Goal: Information Seeking & Learning: Understand process/instructions

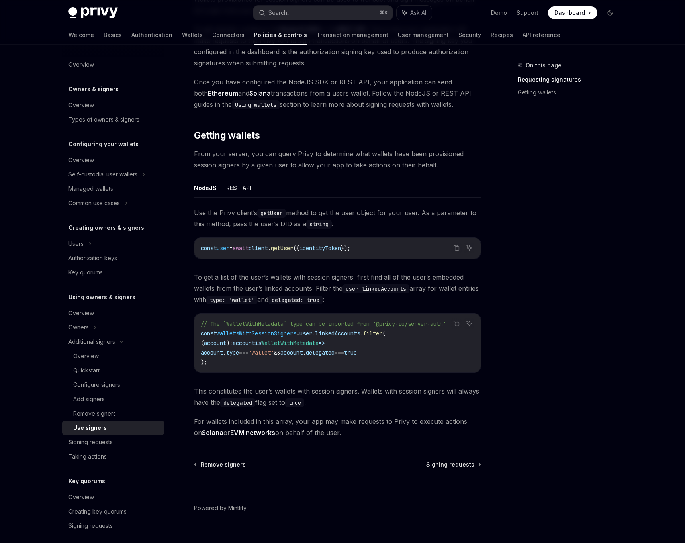
scroll to position [192, 0]
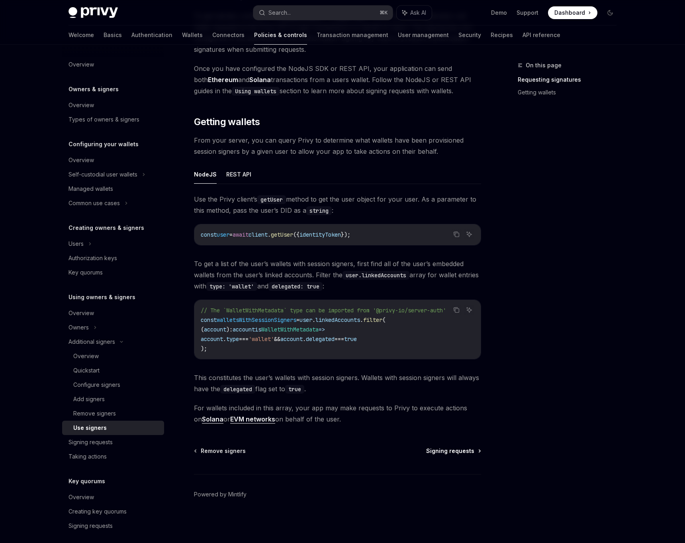
click at [454, 453] on span "Signing requests" at bounding box center [450, 451] width 48 height 8
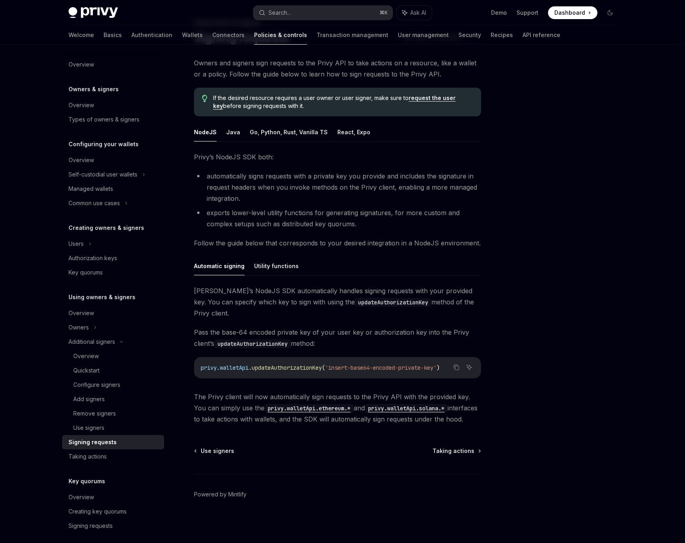
scroll to position [32, 0]
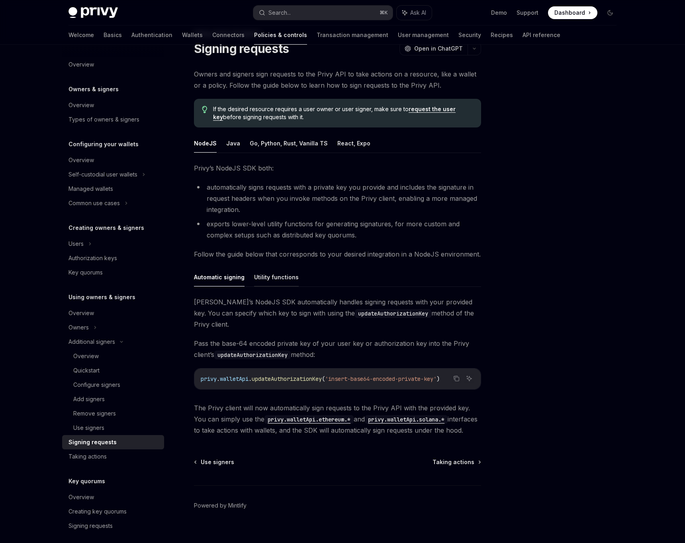
click at [280, 278] on button "Utility functions" at bounding box center [276, 277] width 45 height 19
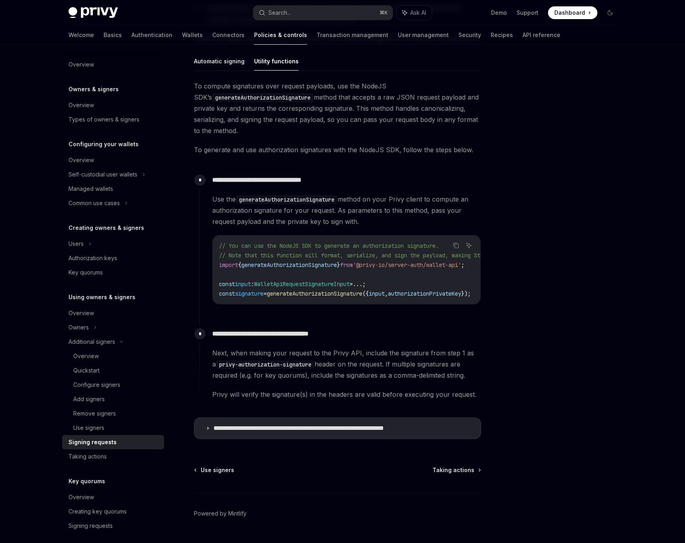
scroll to position [235, 0]
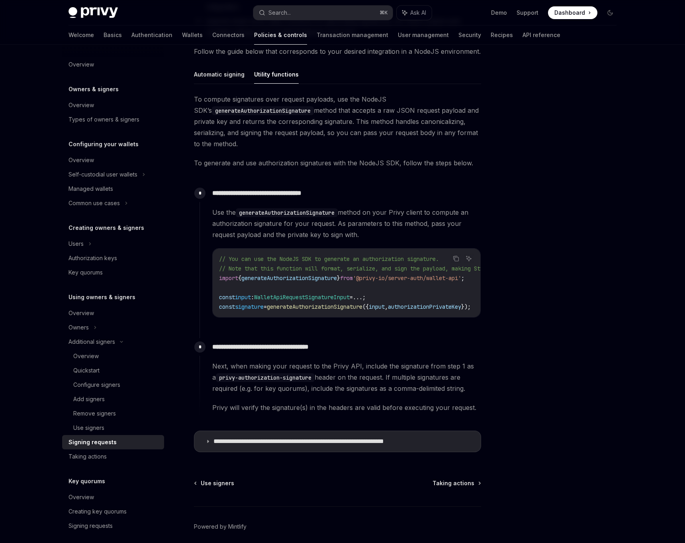
click at [534, 307] on div at bounding box center [562, 302] width 121 height 482
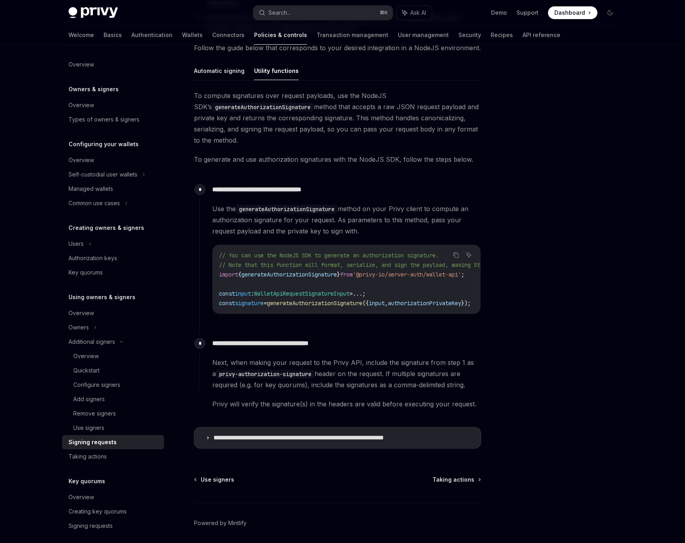
scroll to position [0, 0]
click at [320, 446] on summary "**********" at bounding box center [337, 437] width 286 height 21
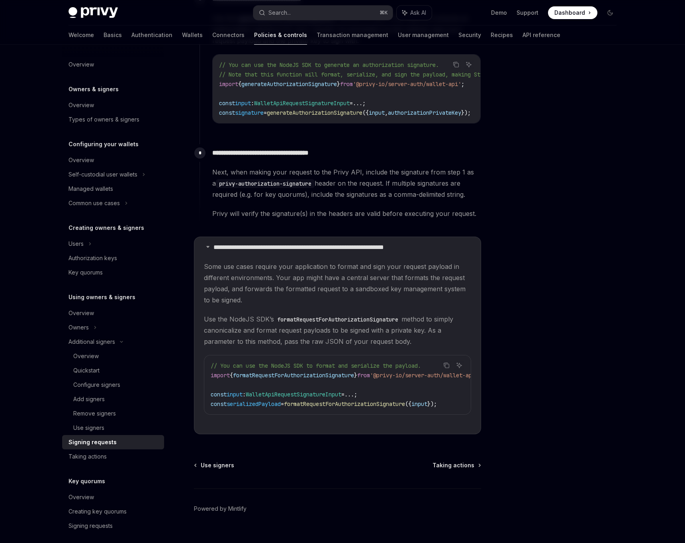
click at [379, 407] on span "formatRequestForAuthorizationSignature" at bounding box center [344, 403] width 121 height 7
click at [92, 454] on div "Taking actions" at bounding box center [87, 457] width 38 height 10
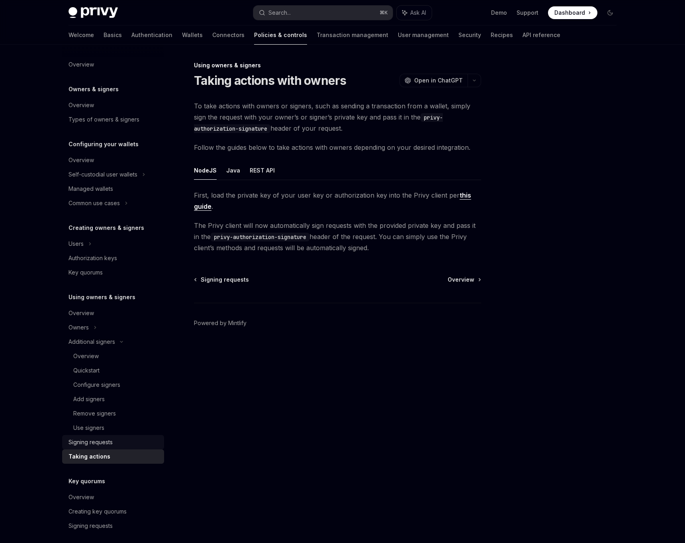
click at [93, 446] on div "Signing requests" at bounding box center [90, 442] width 44 height 10
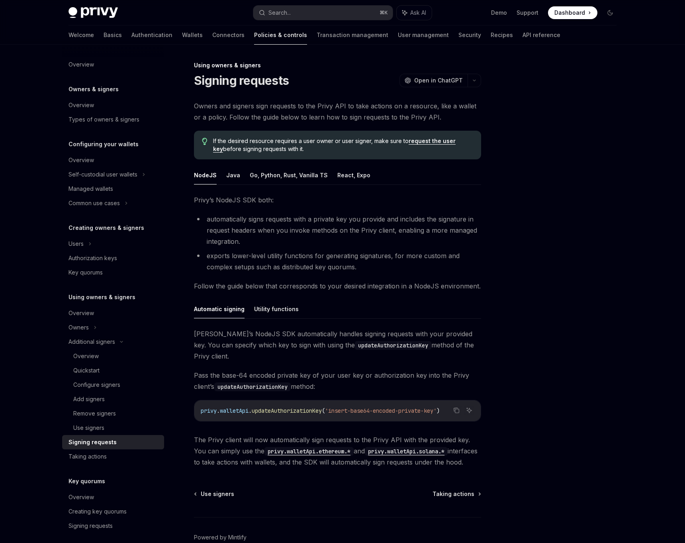
scroll to position [13, 0]
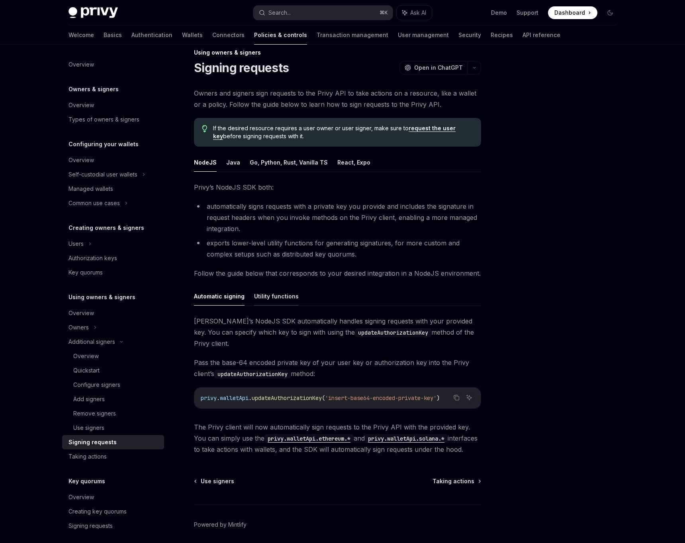
click at [269, 295] on button "Utility functions" at bounding box center [276, 296] width 45 height 19
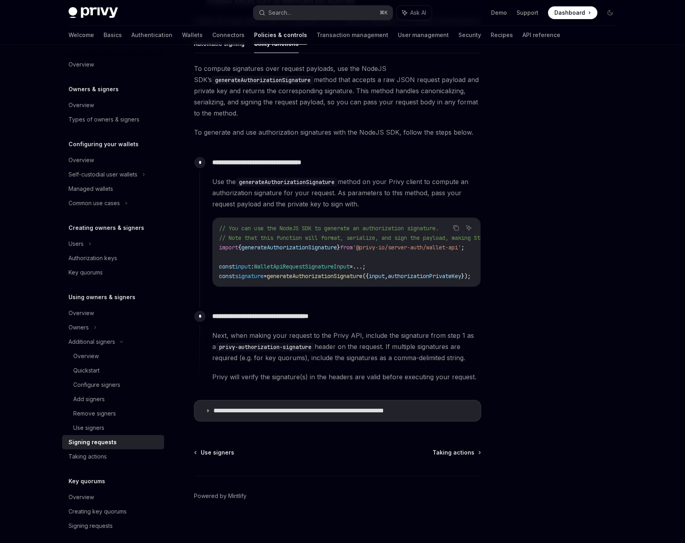
scroll to position [270, 0]
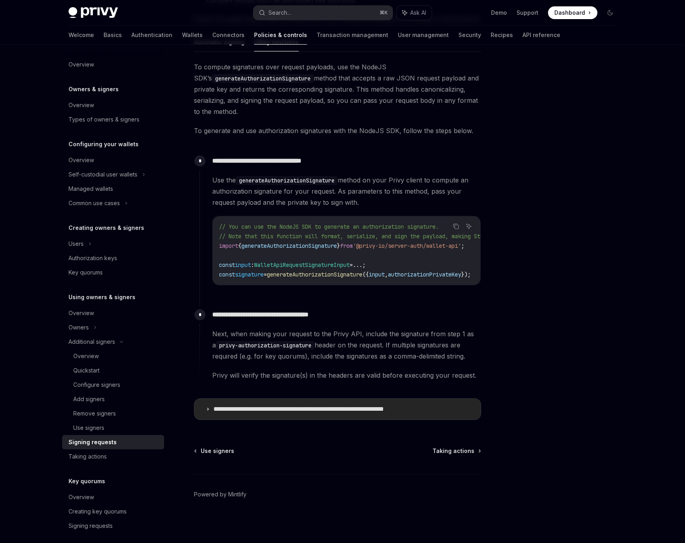
click at [275, 405] on p "**********" at bounding box center [323, 409] width 221 height 8
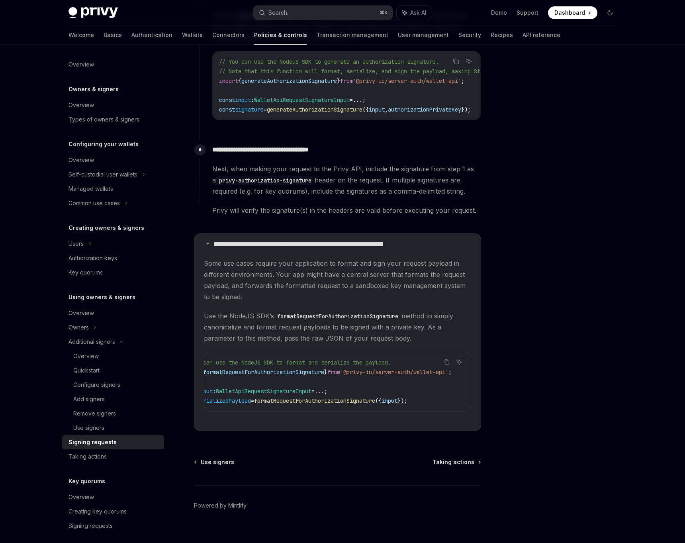
scroll to position [0, 53]
click at [331, 404] on span "formatRequestForAuthorizationSignature" at bounding box center [314, 400] width 121 height 7
click at [331, 379] on code "// You can use the NodeJS SDK to format and serialize the payload. import { for…" at bounding box center [356, 382] width 290 height 48
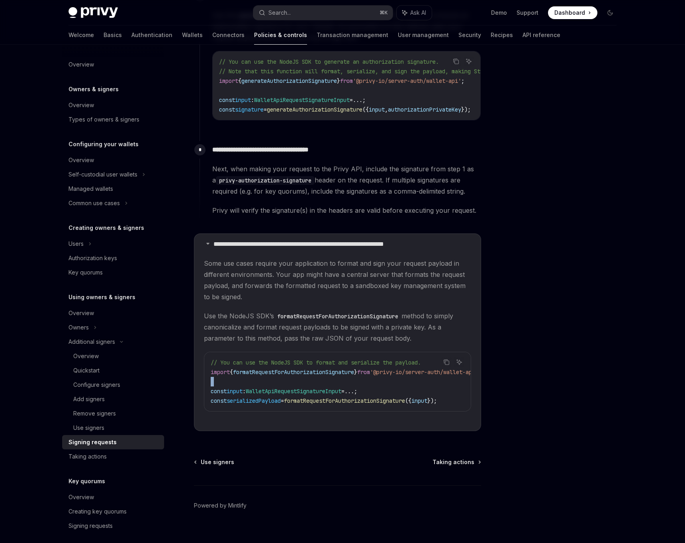
click at [331, 379] on code "// You can use the NodeJS SDK to format and serialize the payload. import { for…" at bounding box center [356, 382] width 290 height 48
click at [338, 386] on code "// You can use the NodeJS SDK to format and serialize the payload. import { for…" at bounding box center [356, 382] width 290 height 48
click at [329, 404] on span "formatRequestForAuthorizationSignature" at bounding box center [314, 400] width 121 height 7
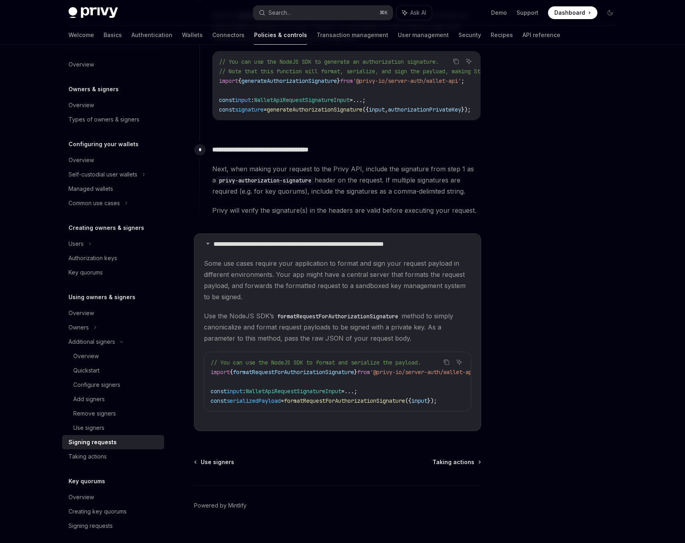
scroll to position [0, 0]
click at [342, 374] on span "formatRequestForAuthorizationSignature" at bounding box center [293, 371] width 121 height 7
click at [295, 373] on span "formatRequestForAuthorizationSignature" at bounding box center [293, 371] width 121 height 7
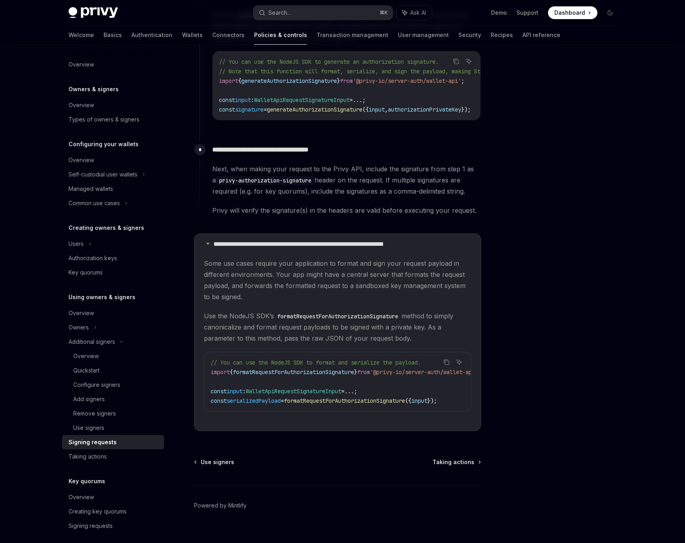
click at [346, 386] on code "// You can use the NodeJS SDK to format and serialize the payload. import { for…" at bounding box center [356, 382] width 290 height 48
click at [531, 363] on div at bounding box center [562, 302] width 121 height 482
click at [571, 386] on div at bounding box center [562, 302] width 121 height 482
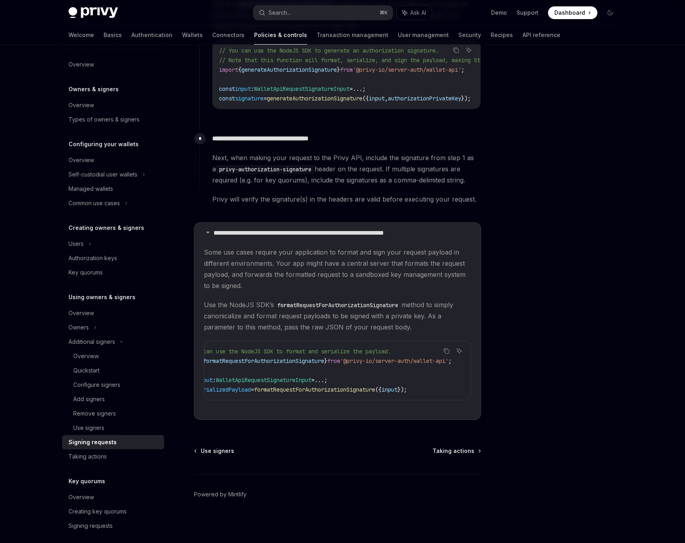
drag, startPoint x: 416, startPoint y: 331, endPoint x: 253, endPoint y: 315, distance: 163.7
click at [253, 315] on span "Use the NodeJS SDK’s formatRequestForAuthorizationSignature method to simply ca…" at bounding box center [337, 315] width 267 height 33
click at [265, 320] on span "Use the NodeJS SDK’s formatRequestForAuthorizationSignature method to simply ca…" at bounding box center [337, 315] width 267 height 33
click at [447, 364] on div "Copy" at bounding box center [447, 363] width 18 height 8
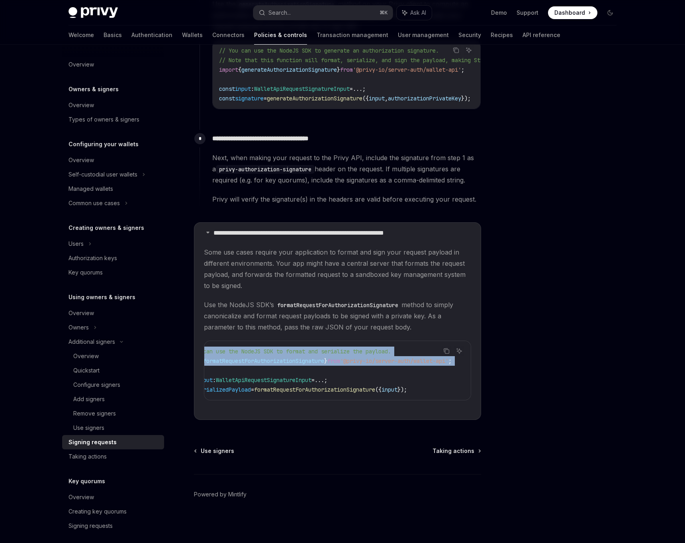
drag, startPoint x: 447, startPoint y: 364, endPoint x: 356, endPoint y: 364, distance: 90.8
click at [356, 364] on div "Copy Ask AI // You can use the NodeJS SDK to format and serialize the payload. …" at bounding box center [337, 370] width 267 height 60
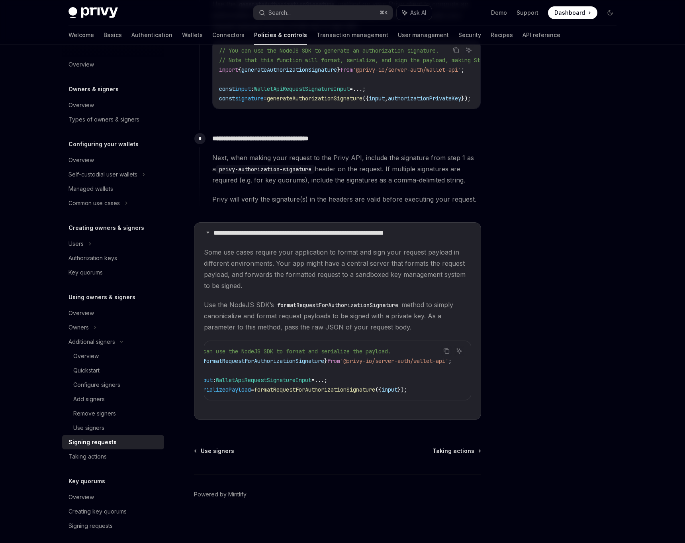
click at [354, 361] on span "'@privy-io/server-auth/wallet-api'" at bounding box center [394, 360] width 108 height 7
drag, startPoint x: 354, startPoint y: 361, endPoint x: 446, endPoint y: 362, distance: 92.0
click at [446, 362] on div "Copy Ask AI // You can use the NodeJS SDK to format and serialize the payload. …" at bounding box center [337, 370] width 267 height 60
click at [446, 362] on div "Copy" at bounding box center [447, 363] width 18 height 8
drag, startPoint x: 446, startPoint y: 362, endPoint x: 376, endPoint y: 362, distance: 70.9
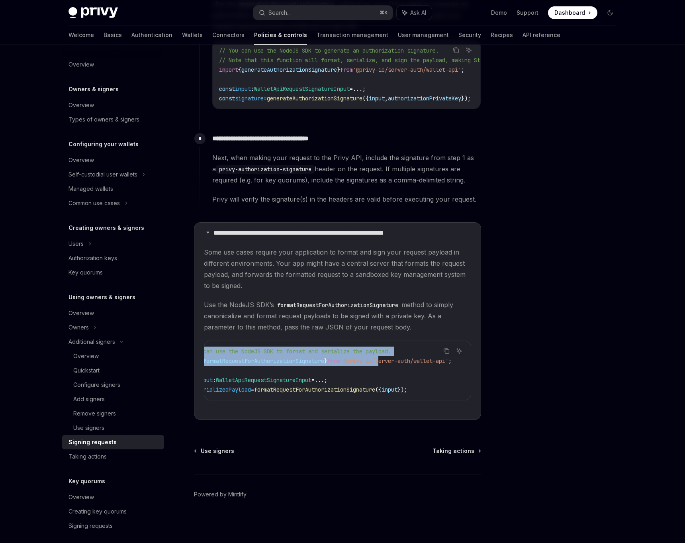
click at [376, 362] on div "Copy Ask AI // You can use the NodeJS SDK to format and serialize the payload. …" at bounding box center [337, 370] width 267 height 60
click at [376, 362] on span "'@privy-io/server-auth/wallet-api'" at bounding box center [394, 360] width 108 height 7
drag, startPoint x: 348, startPoint y: 361, endPoint x: 454, endPoint y: 361, distance: 105.5
click at [454, 361] on div "Copy Ask AI // You can use the NodeJS SDK to format and serialize the payload. …" at bounding box center [337, 370] width 267 height 60
click at [410, 361] on span "'@privy-io/server-auth/wallet-api'" at bounding box center [394, 360] width 108 height 7
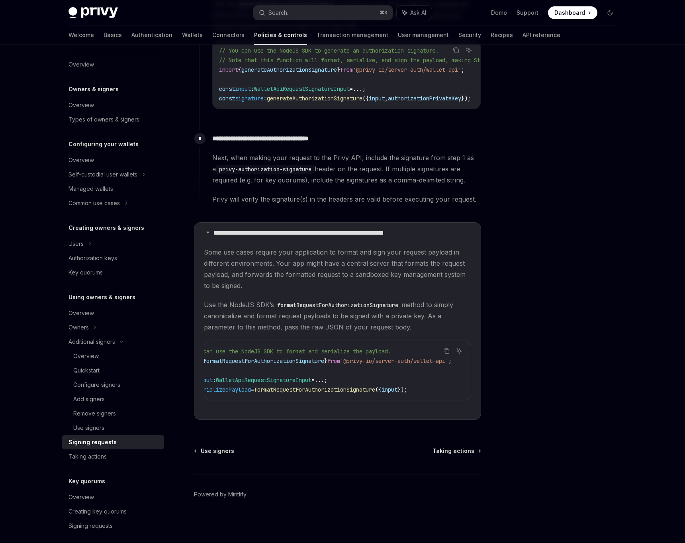
click at [354, 364] on span "'@privy-io/server-auth/wallet-api'" at bounding box center [394, 360] width 108 height 7
drag, startPoint x: 350, startPoint y: 362, endPoint x: 449, endPoint y: 362, distance: 99.2
click at [449, 362] on div "Copy Ask AI // You can use the NodeJS SDK to format and serialize the payload. …" at bounding box center [337, 370] width 267 height 60
click at [449, 362] on div "Copy" at bounding box center [447, 363] width 18 height 8
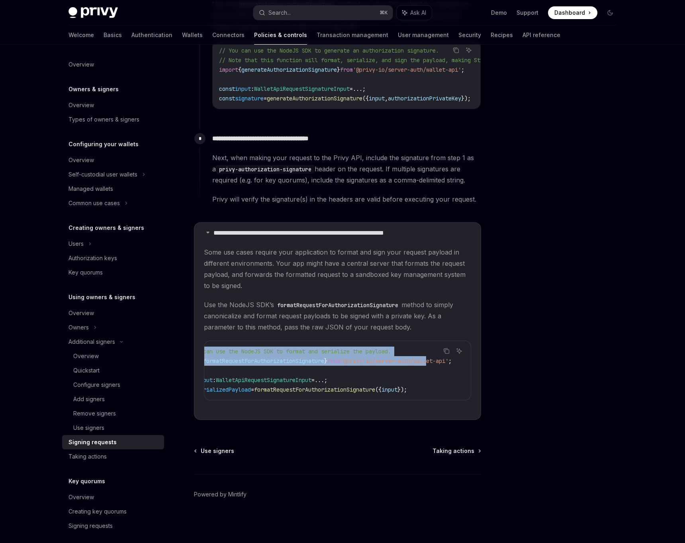
drag, startPoint x: 453, startPoint y: 362, endPoint x: 431, endPoint y: 362, distance: 22.3
click at [431, 362] on div "Copy Ask AI // You can use the NodeJS SDK to format and serialize the payload. …" at bounding box center [337, 370] width 267 height 60
click at [431, 362] on span "'@privy-io/server-auth/wallet-api'" at bounding box center [394, 360] width 108 height 7
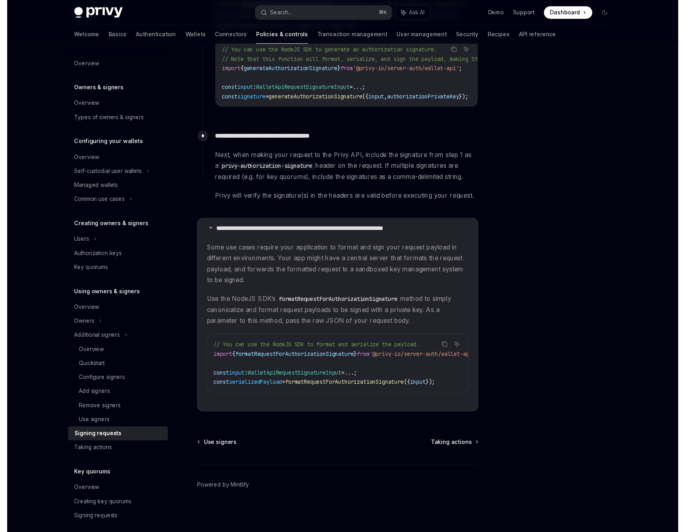
scroll to position [0, 53]
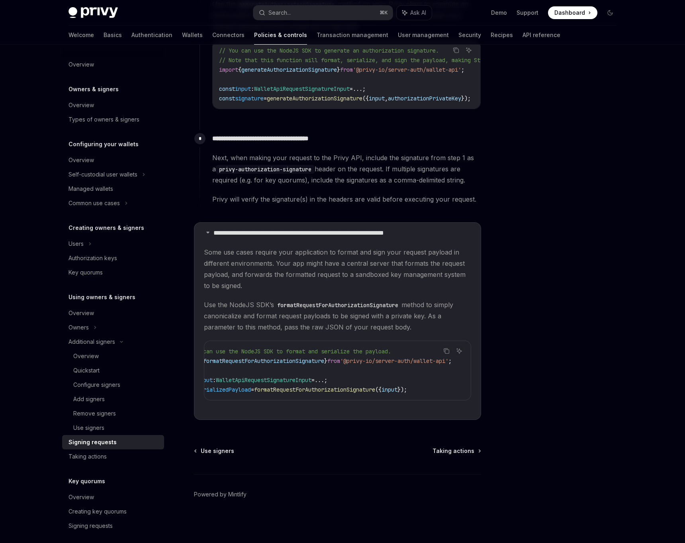
click at [340, 364] on span "'@privy-io/server-auth/wallet-api'" at bounding box center [394, 360] width 108 height 7
drag, startPoint x: 340, startPoint y: 364, endPoint x: 444, endPoint y: 361, distance: 103.2
click at [444, 361] on div "Copy Ask AI // You can use the NodeJS SDK to format and serialize the payload. …" at bounding box center [337, 370] width 267 height 60
click at [422, 362] on span "'@privy-io/server-auth/wallet-api'" at bounding box center [394, 360] width 108 height 7
click at [437, 362] on span "'@privy-io/server-auth/wallet-api'" at bounding box center [394, 360] width 108 height 7
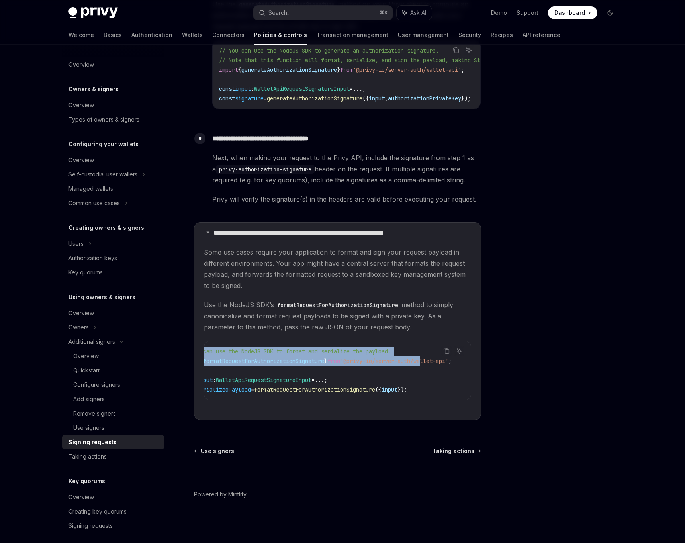
drag, startPoint x: 443, startPoint y: 362, endPoint x: 414, endPoint y: 362, distance: 29.5
click at [414, 362] on div "Copy Ask AI // You can use the NodeJS SDK to format and serialize the payload. …" at bounding box center [337, 370] width 267 height 60
click at [414, 362] on span "'@privy-io/server-auth/wallet-api'" at bounding box center [394, 360] width 108 height 7
drag, startPoint x: 342, startPoint y: 361, endPoint x: 444, endPoint y: 361, distance: 102.3
click at [444, 361] on div "Copy Ask AI // You can use the NodeJS SDK to format and serialize the payload. …" at bounding box center [337, 370] width 267 height 60
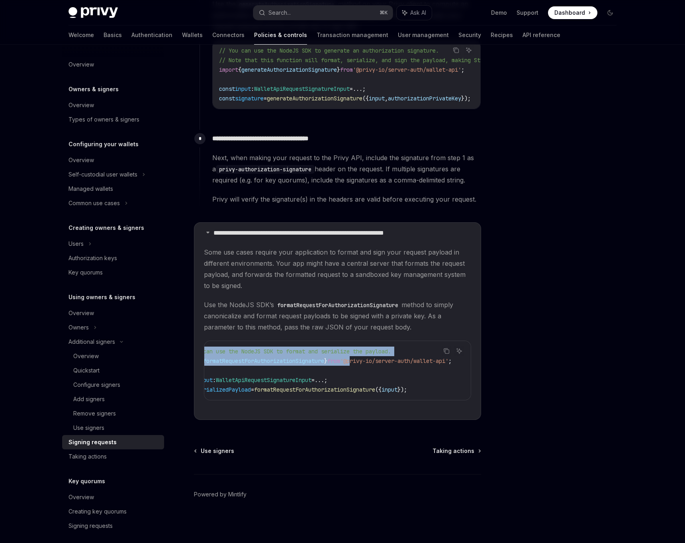
click at [444, 361] on div "Copy" at bounding box center [447, 363] width 18 height 8
drag, startPoint x: 444, startPoint y: 361, endPoint x: 384, endPoint y: 361, distance: 60.9
click at [384, 361] on div "Copy Ask AI // You can use the NodeJS SDK to format and serialize the payload. …" at bounding box center [337, 370] width 267 height 60
click at [449, 351] on icon "Copy the contents from the code block" at bounding box center [447, 352] width 4 height 4
click at [515, 359] on div at bounding box center [562, 302] width 121 height 482
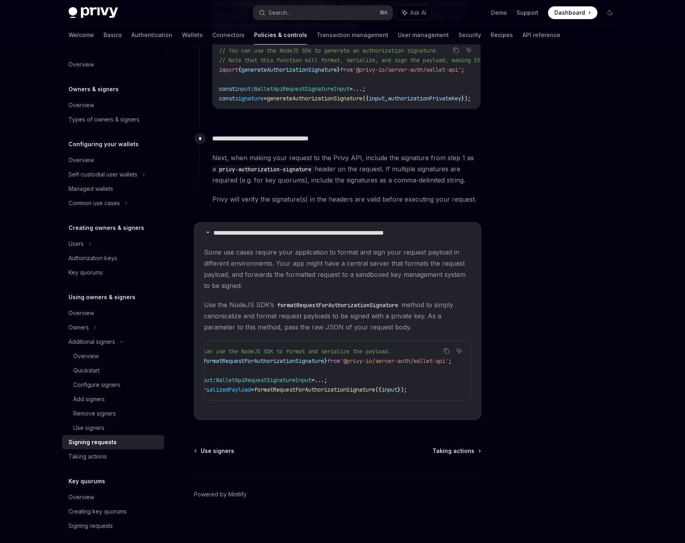
type textarea "*"
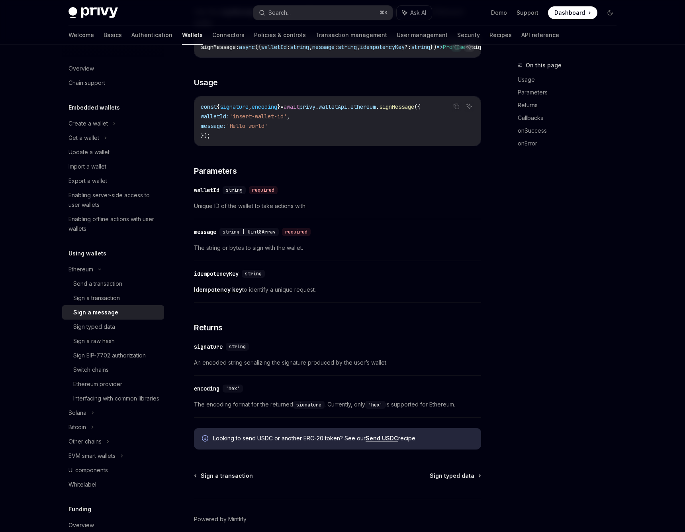
scroll to position [163, 0]
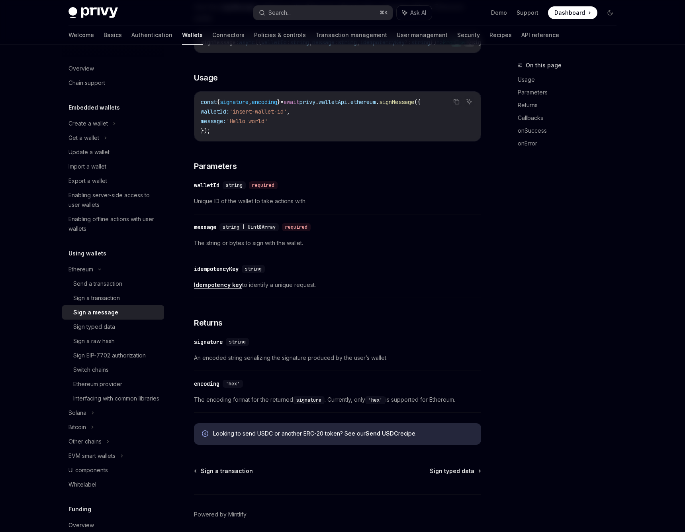
click at [462, 240] on div "​ message string | Uint8Array required The string or bytes to sign with the wal…" at bounding box center [337, 237] width 287 height 38
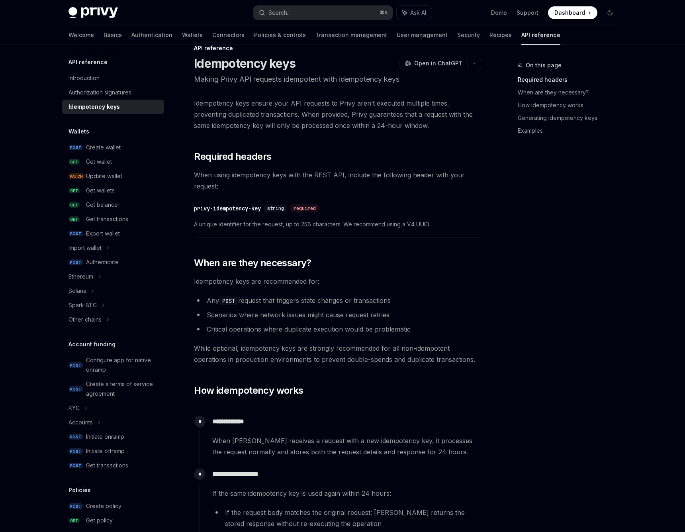
scroll to position [19, 0]
